Goal: Information Seeking & Learning: Learn about a topic

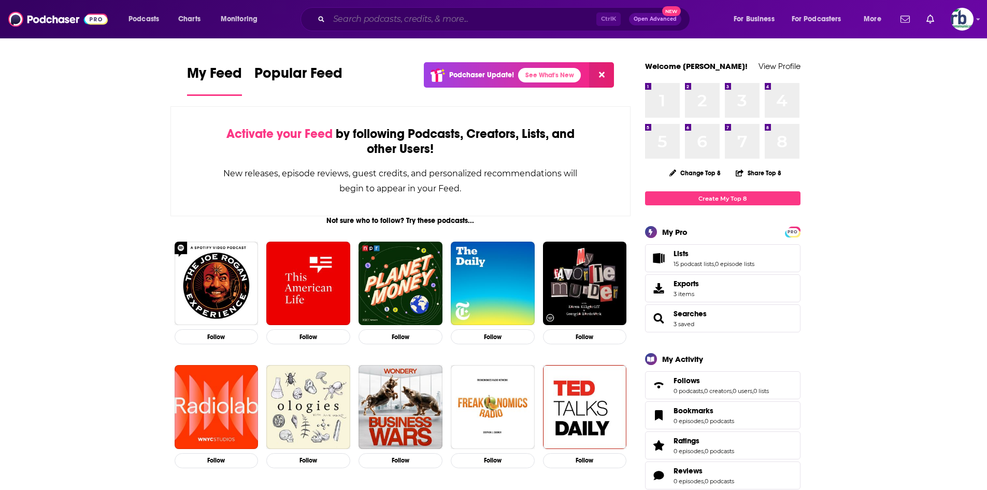
click at [387, 23] on input "Search podcasts, credits, & more..." at bounding box center [462, 19] width 267 height 17
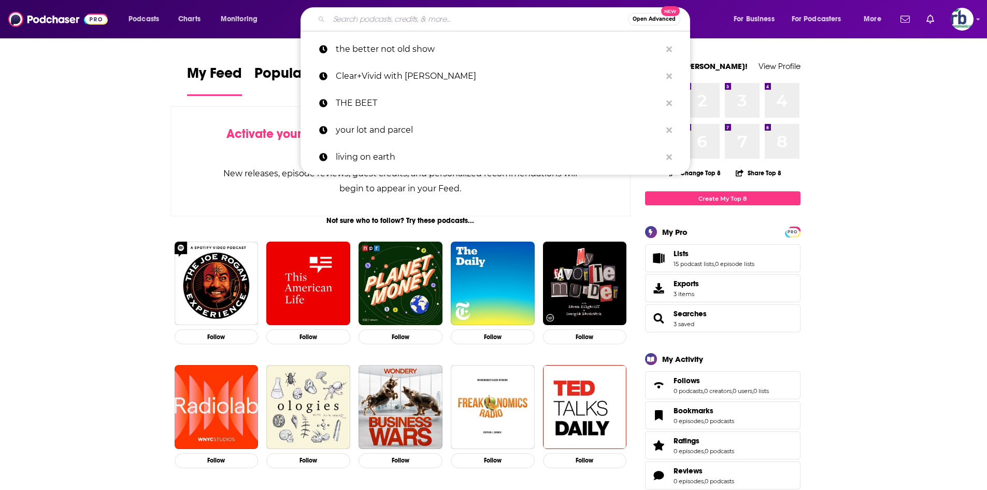
paste input "[PERSON_NAME] Behind the Curtain"
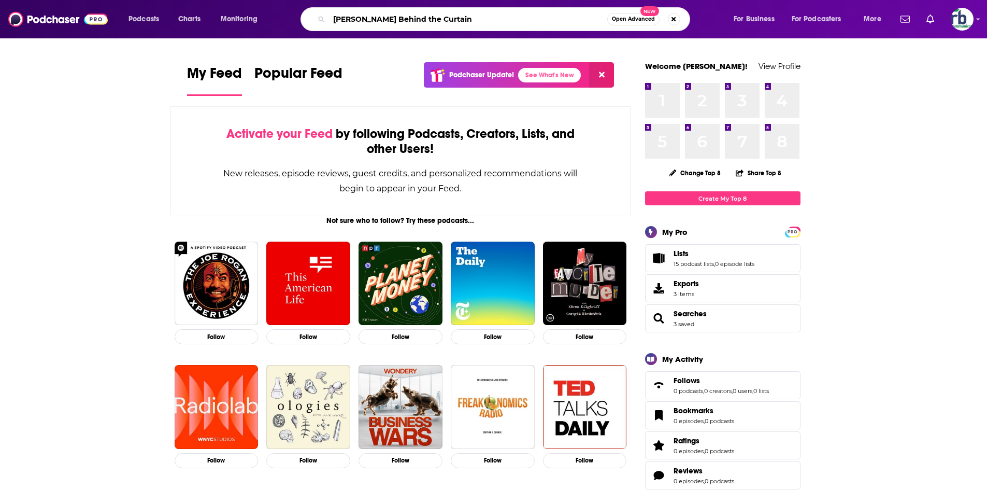
type input "[PERSON_NAME] Behind the Curtain"
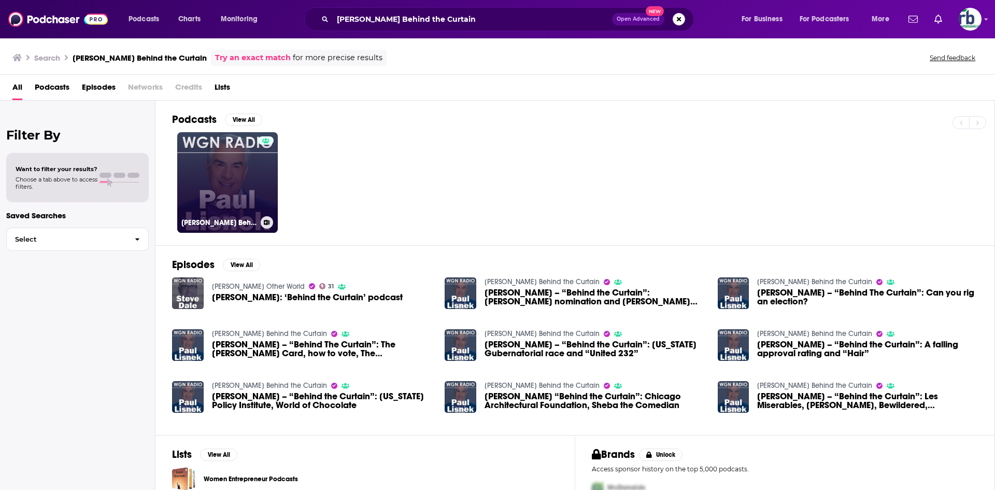
click at [230, 177] on link "[PERSON_NAME] Behind the Curtain" at bounding box center [227, 182] width 101 height 101
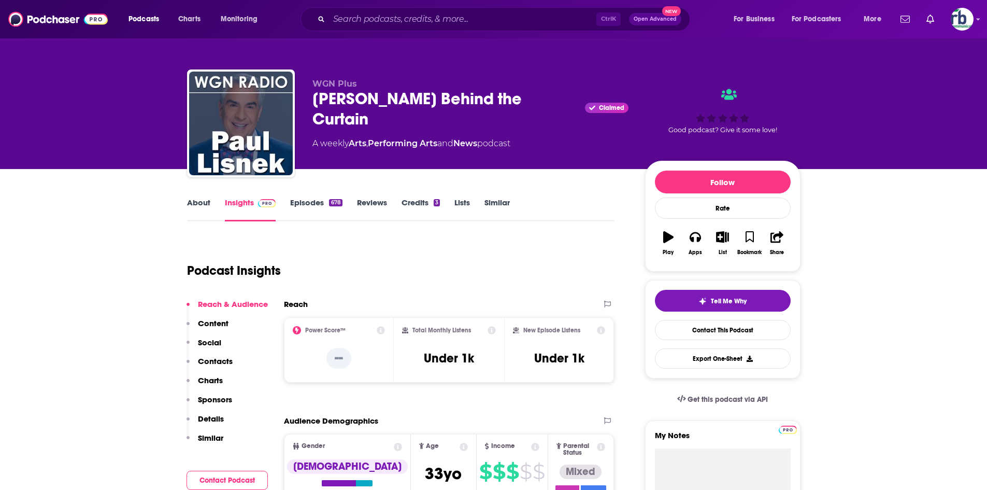
scroll to position [156, 0]
